Goal: Communication & Community: Share content

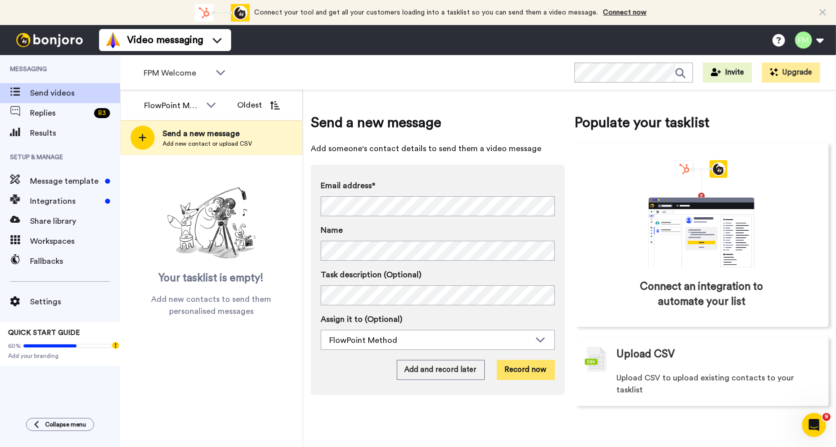
click at [528, 370] on button "Record now" at bounding box center [526, 370] width 58 height 20
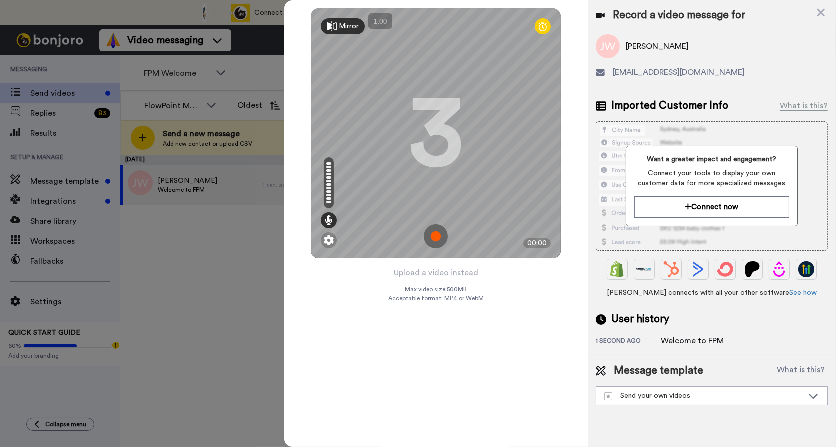
click at [434, 231] on img at bounding box center [436, 236] width 24 height 24
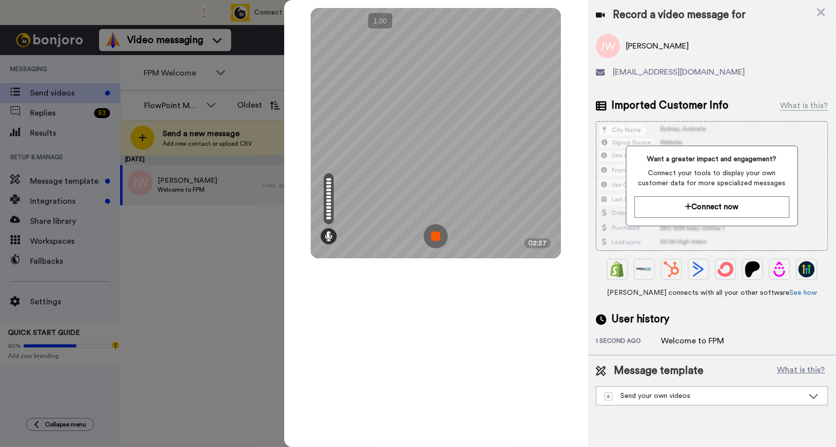
click at [441, 233] on img at bounding box center [436, 236] width 24 height 24
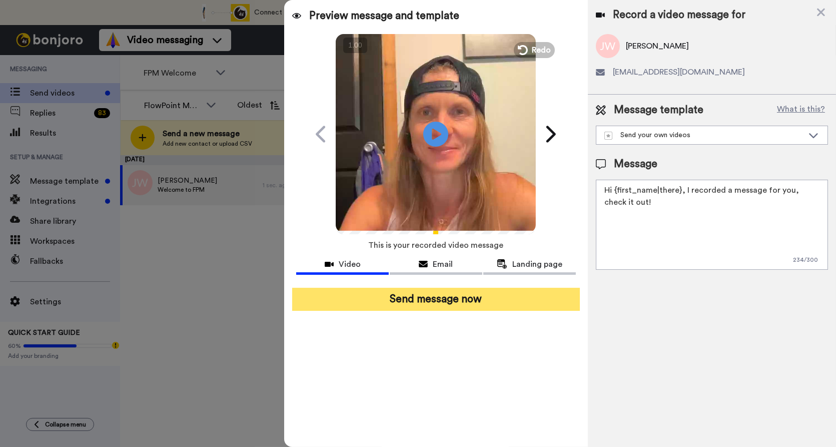
click at [444, 306] on button "Send message now" at bounding box center [436, 299] width 288 height 23
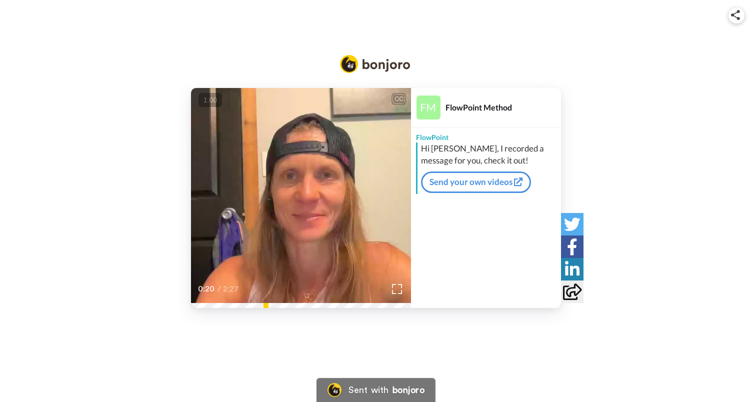
click at [258, 311] on div "CC Play/Pause Big thing if you haven't got in there, download the app Kajabi an…" at bounding box center [376, 169] width 752 height 338
